Goal: Find contact information: Find contact information

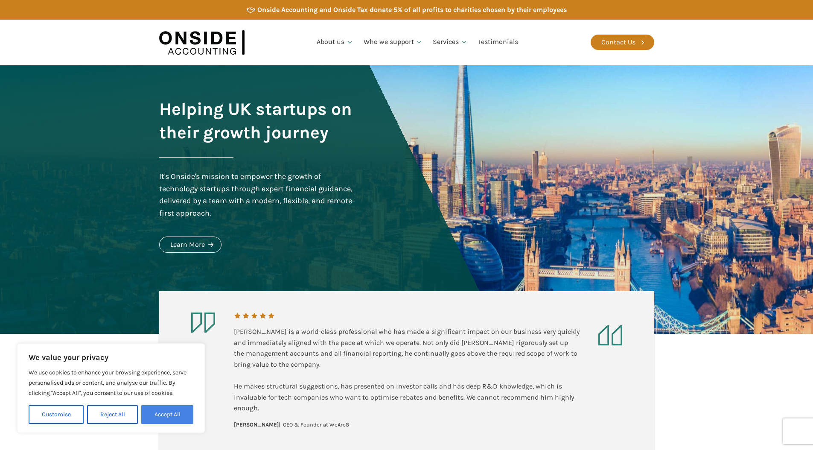
click at [183, 410] on button "Accept All" at bounding box center [167, 414] width 52 height 19
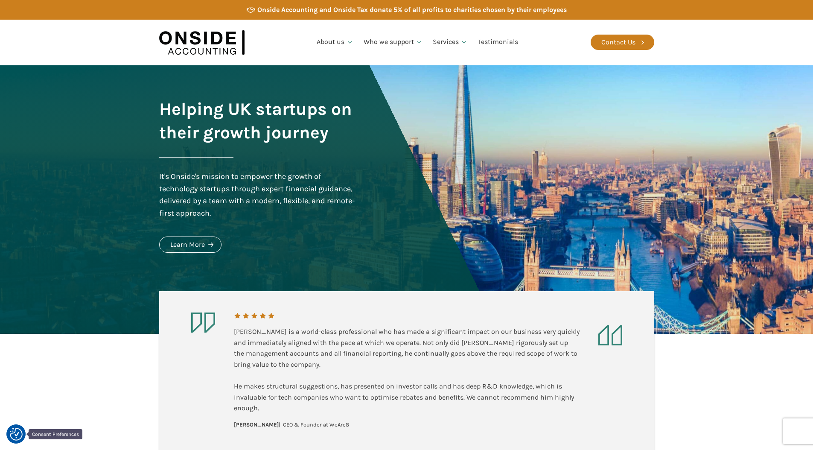
click at [11, 433] on img "Consent Preferences" at bounding box center [16, 434] width 13 height 13
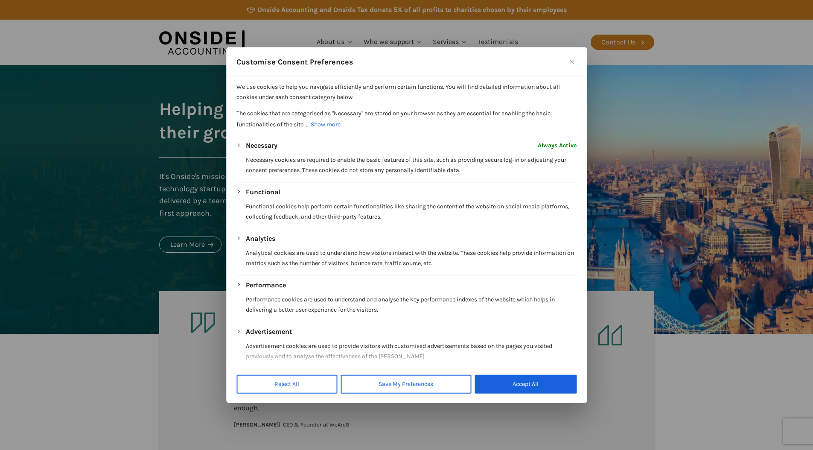
drag, startPoint x: 511, startPoint y: 383, endPoint x: 566, endPoint y: 404, distance: 58.9
click at [511, 383] on button "Accept All" at bounding box center [526, 383] width 102 height 19
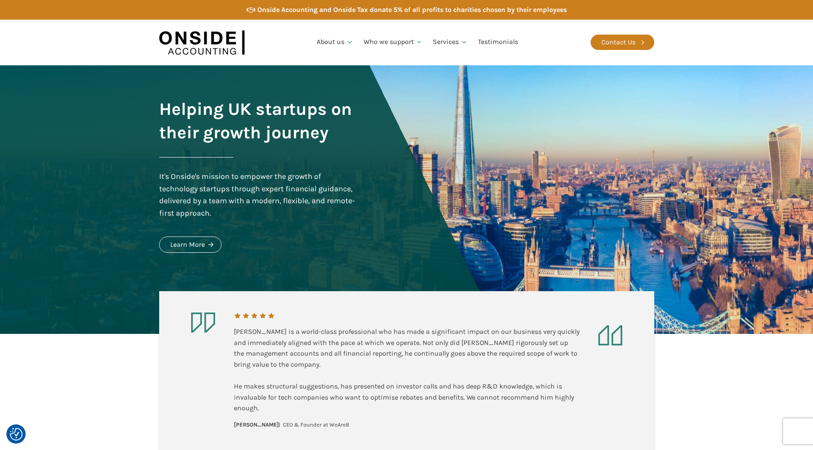
click at [729, 400] on section "Martin is a world-class professional who has made a significant impact on our b…" at bounding box center [406, 392] width 813 height 117
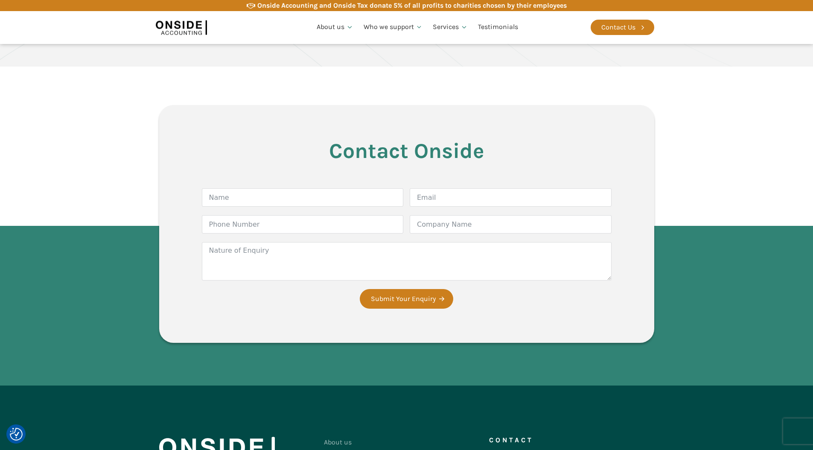
scroll to position [1528, 0]
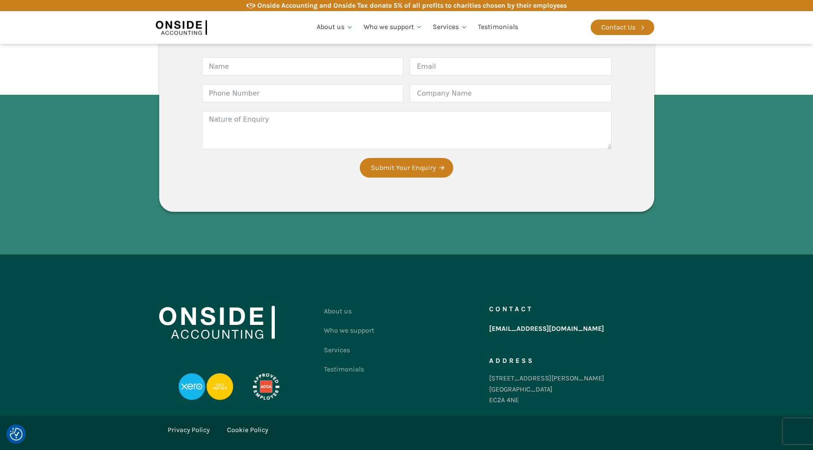
click at [200, 424] on link "Privacy Policy" at bounding box center [189, 429] width 42 height 11
click at [240, 424] on link "Cookie Policy" at bounding box center [247, 429] width 41 height 11
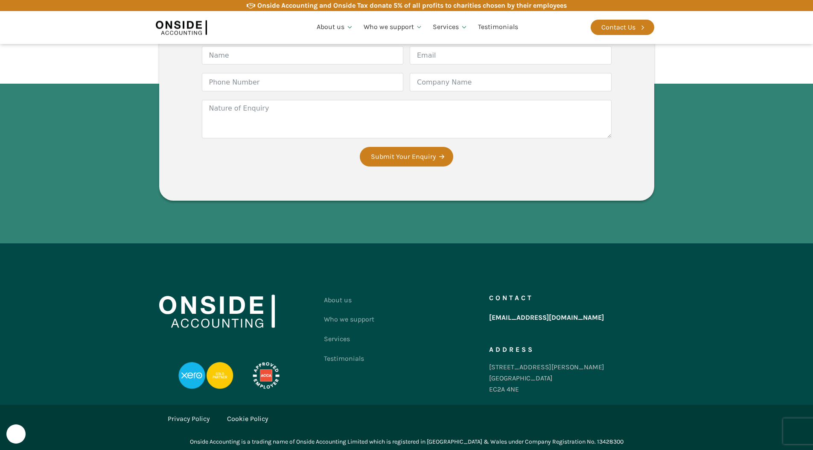
scroll to position [1245, 0]
click at [180, 419] on link "Privacy Policy" at bounding box center [189, 419] width 42 height 11
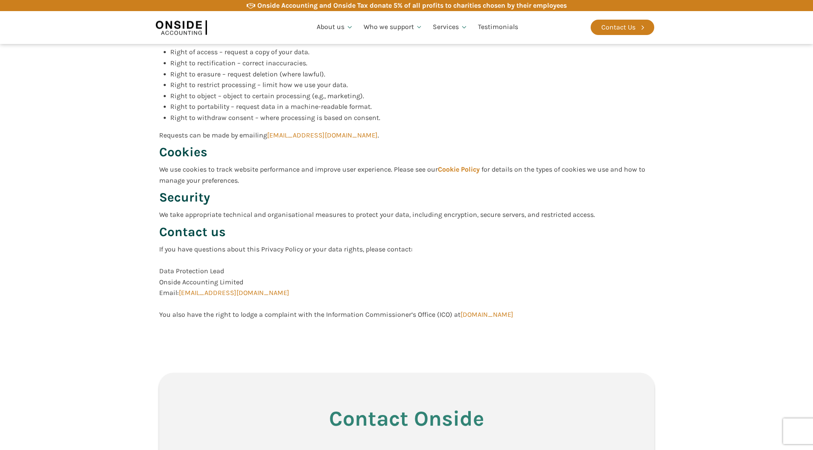
scroll to position [1237, 0]
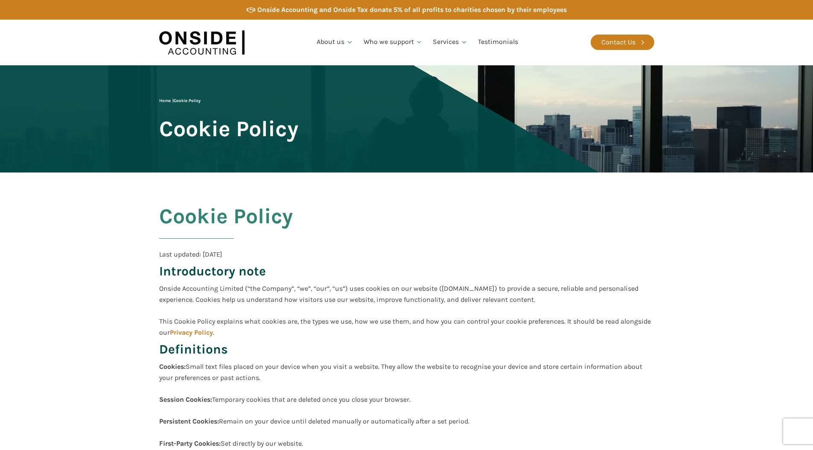
scroll to position [1245, 0]
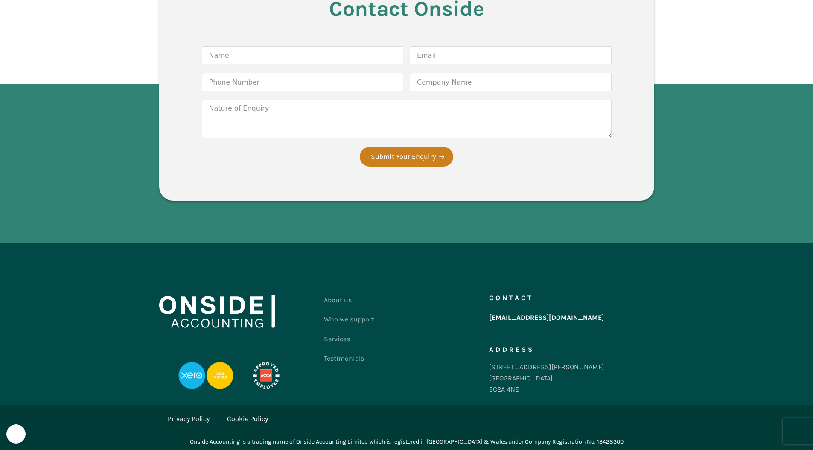
click at [501, 318] on link "[EMAIL_ADDRESS][DOMAIN_NAME]" at bounding box center [546, 317] width 115 height 15
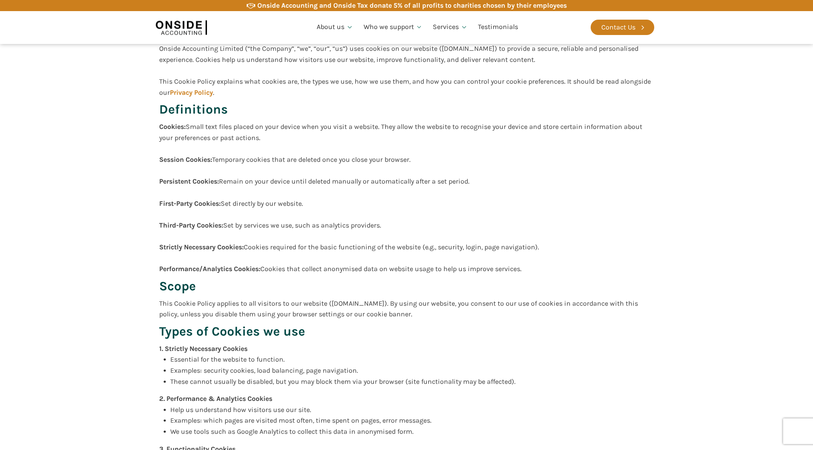
scroll to position [0, 0]
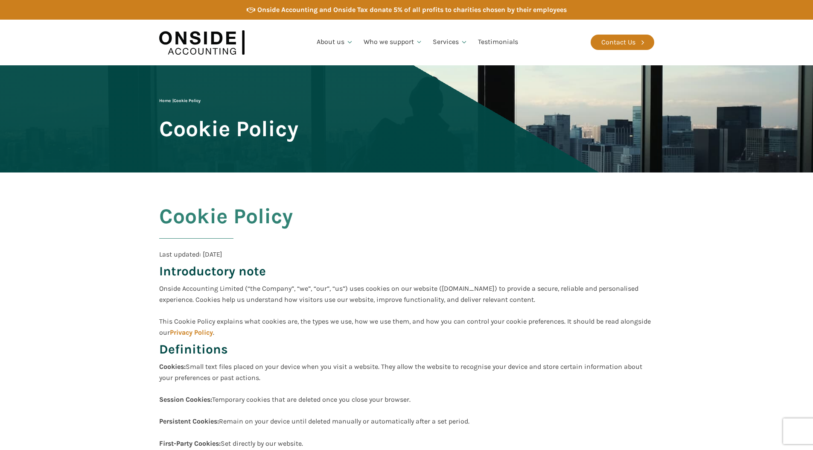
click at [198, 49] on img at bounding box center [201, 42] width 85 height 33
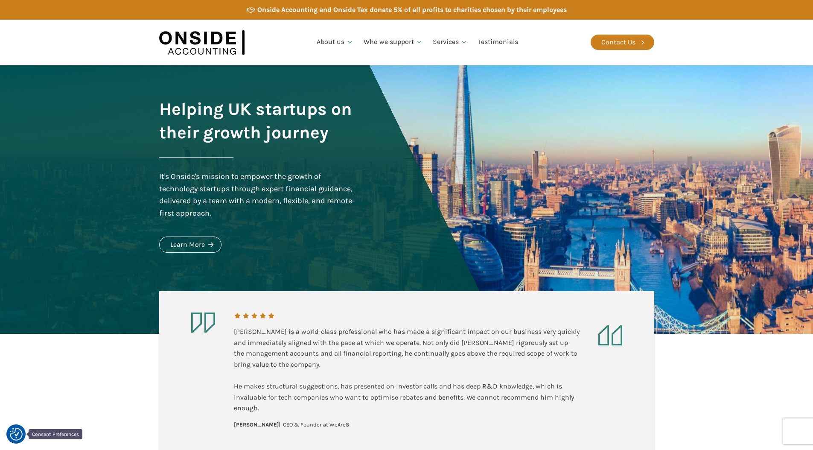
click at [20, 433] on img "Consent Preferences" at bounding box center [16, 434] width 13 height 13
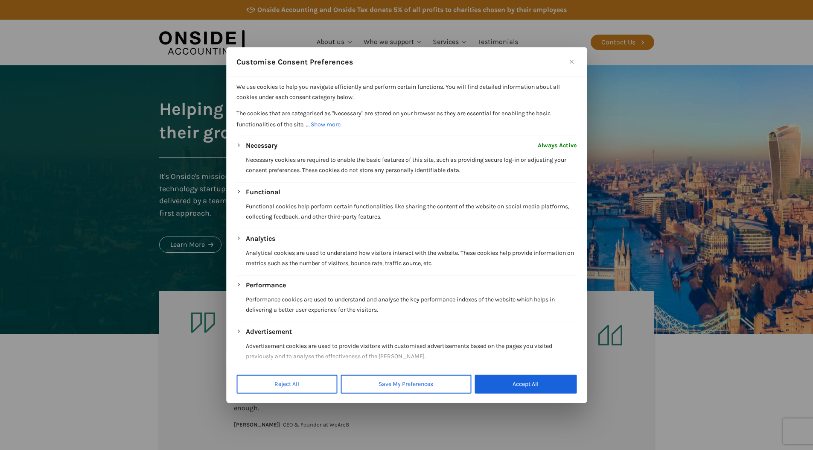
drag, startPoint x: 618, startPoint y: 129, endPoint x: 612, endPoint y: 122, distance: 9.4
click at [618, 129] on div at bounding box center [406, 225] width 813 height 450
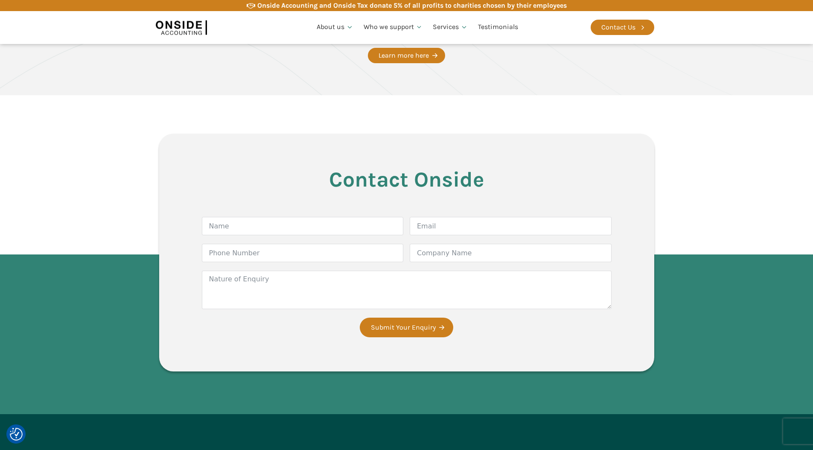
scroll to position [1528, 0]
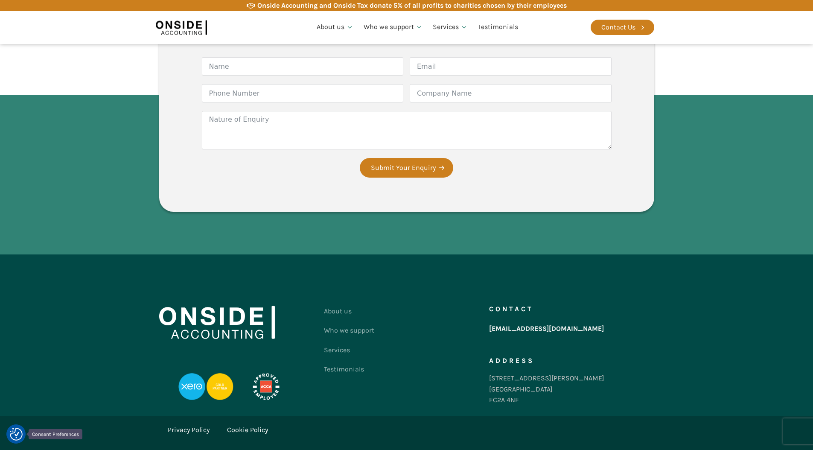
click at [19, 436] on img "Consent Preferences" at bounding box center [16, 434] width 13 height 13
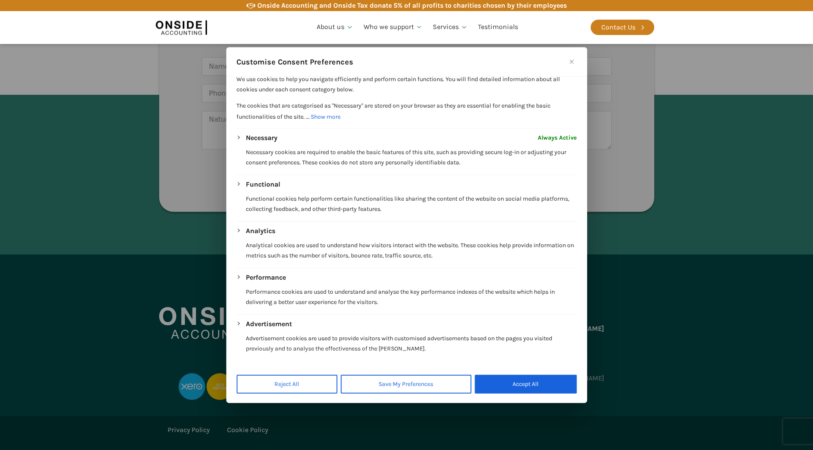
scroll to position [0, 0]
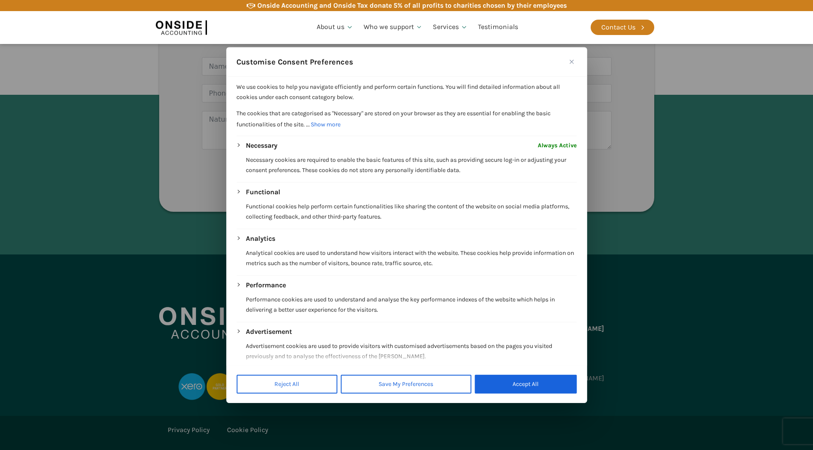
click at [548, 146] on span "Always Active" at bounding box center [557, 145] width 39 height 10
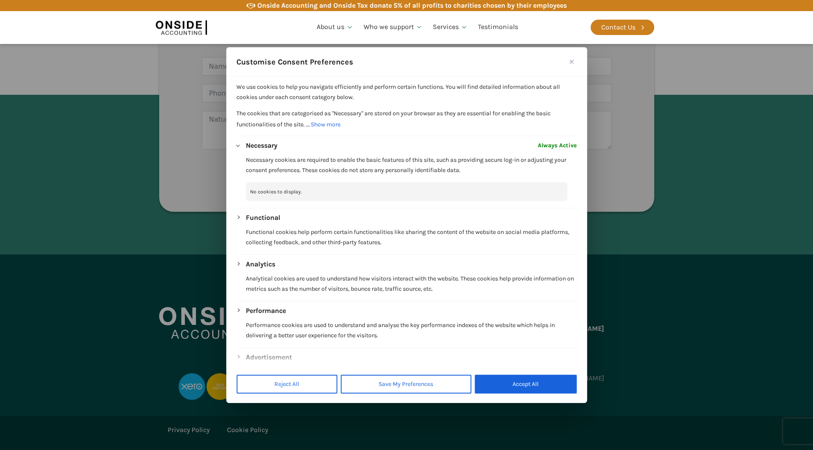
click at [571, 62] on img "Close" at bounding box center [571, 62] width 4 height 4
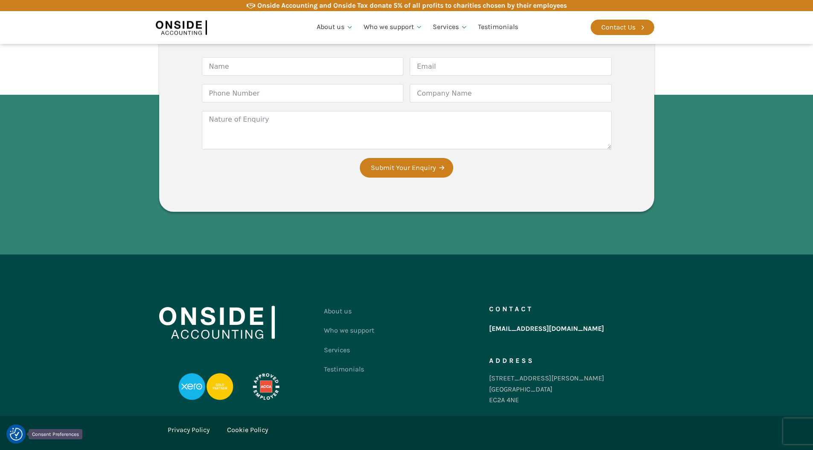
click at [23, 436] on div at bounding box center [15, 433] width 19 height 19
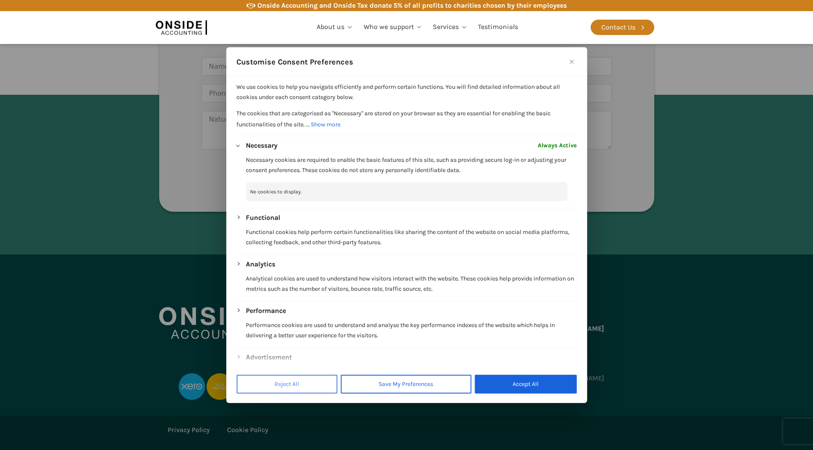
click at [294, 390] on button "Reject All" at bounding box center [286, 383] width 101 height 19
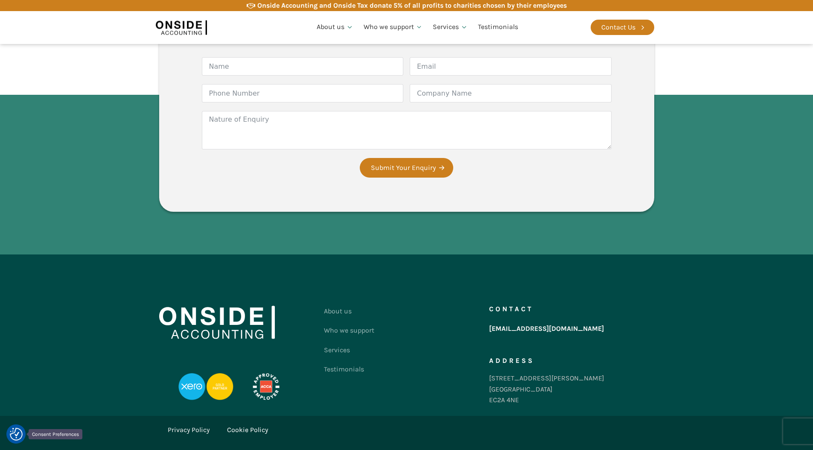
click at [21, 437] on img "Consent Preferences" at bounding box center [16, 434] width 13 height 13
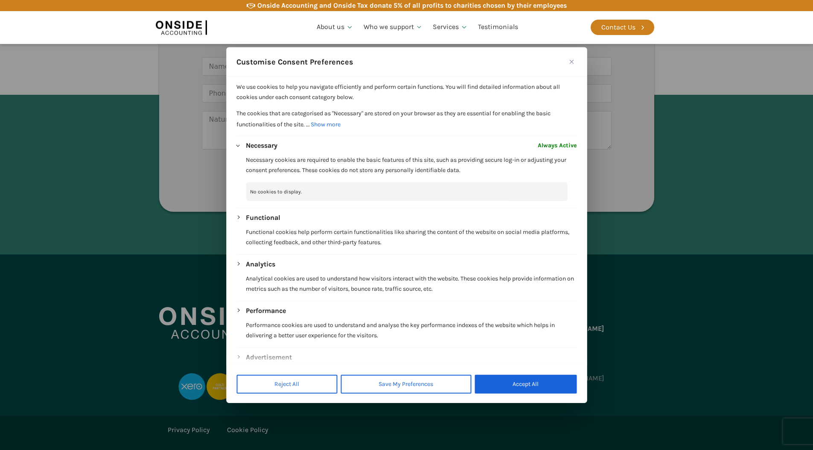
click at [155, 321] on div at bounding box center [406, 225] width 813 height 450
